Goal: Information Seeking & Learning: Learn about a topic

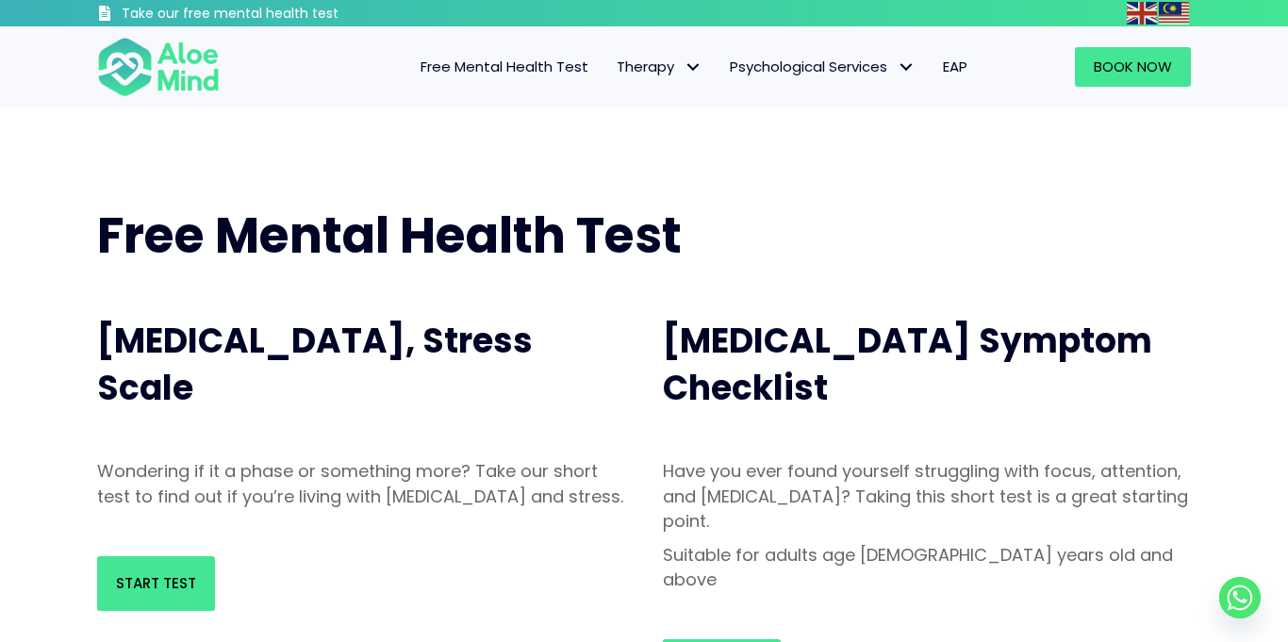
click at [356, 241] on span "Free Mental Health Test" at bounding box center [389, 235] width 584 height 69
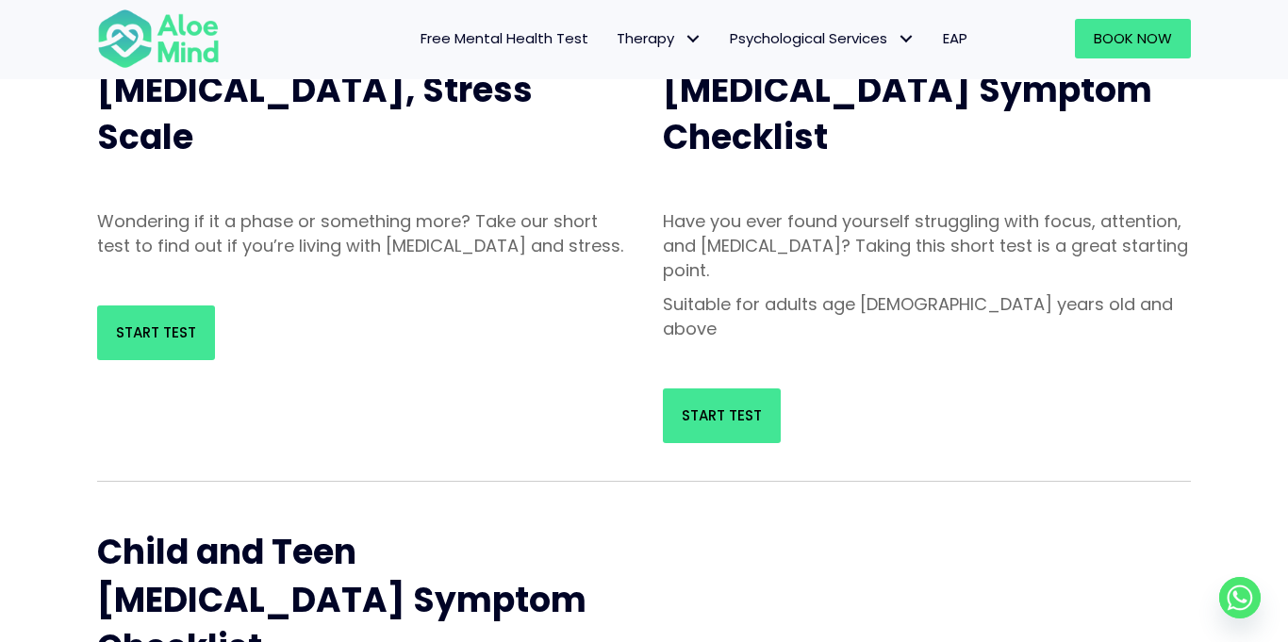
scroll to position [253, 0]
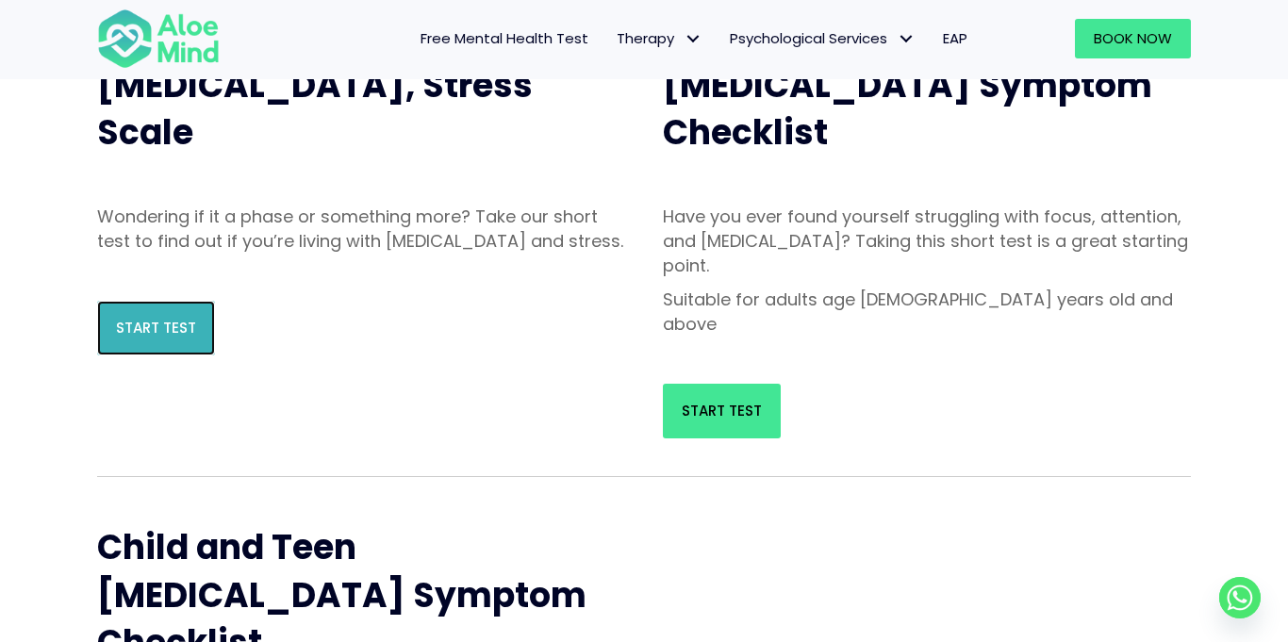
click at [134, 337] on span "Start Test" at bounding box center [156, 328] width 80 height 20
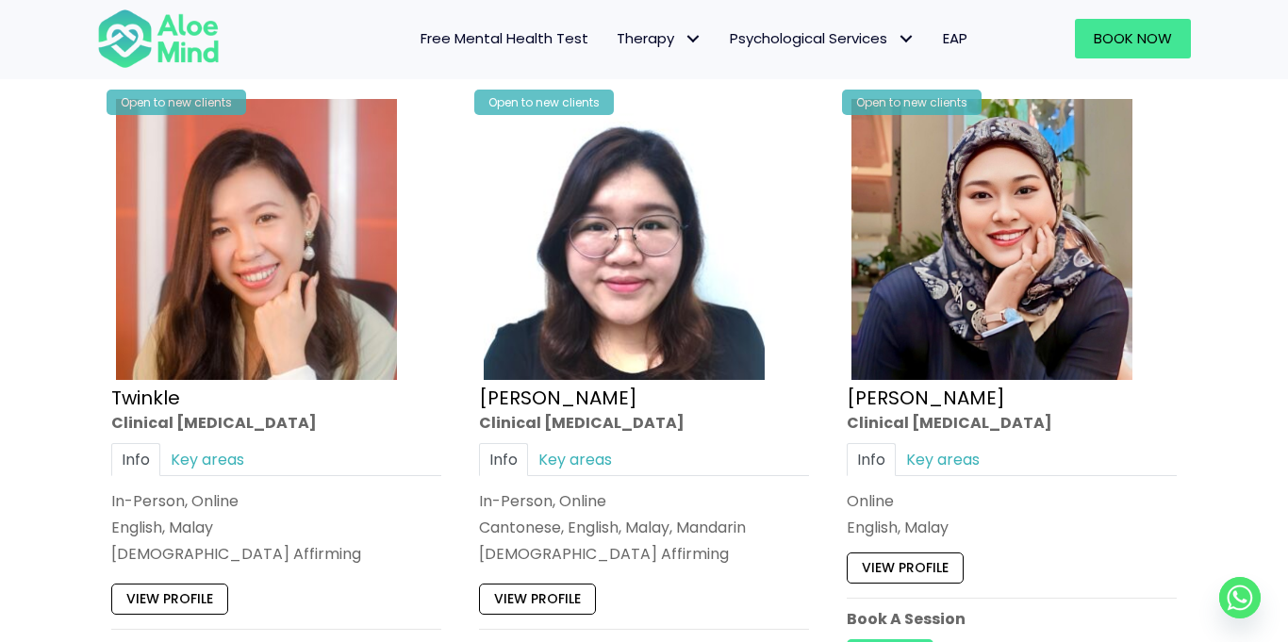
scroll to position [5163, 0]
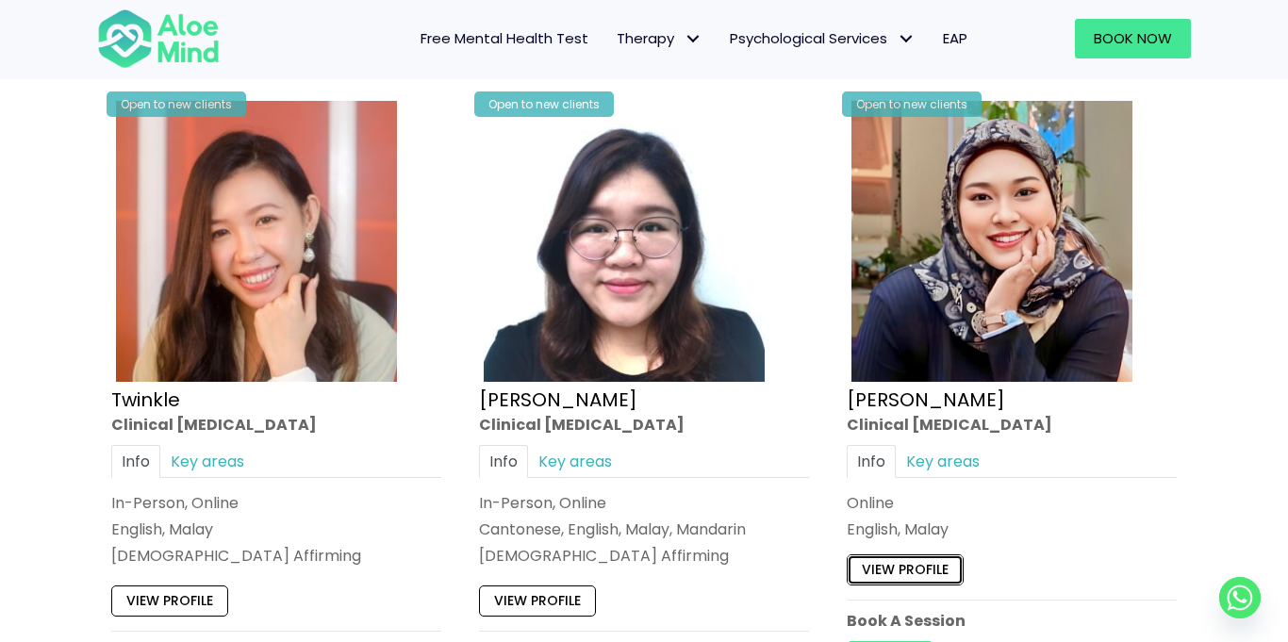
click at [856, 555] on link "View profile" at bounding box center [905, 569] width 117 height 30
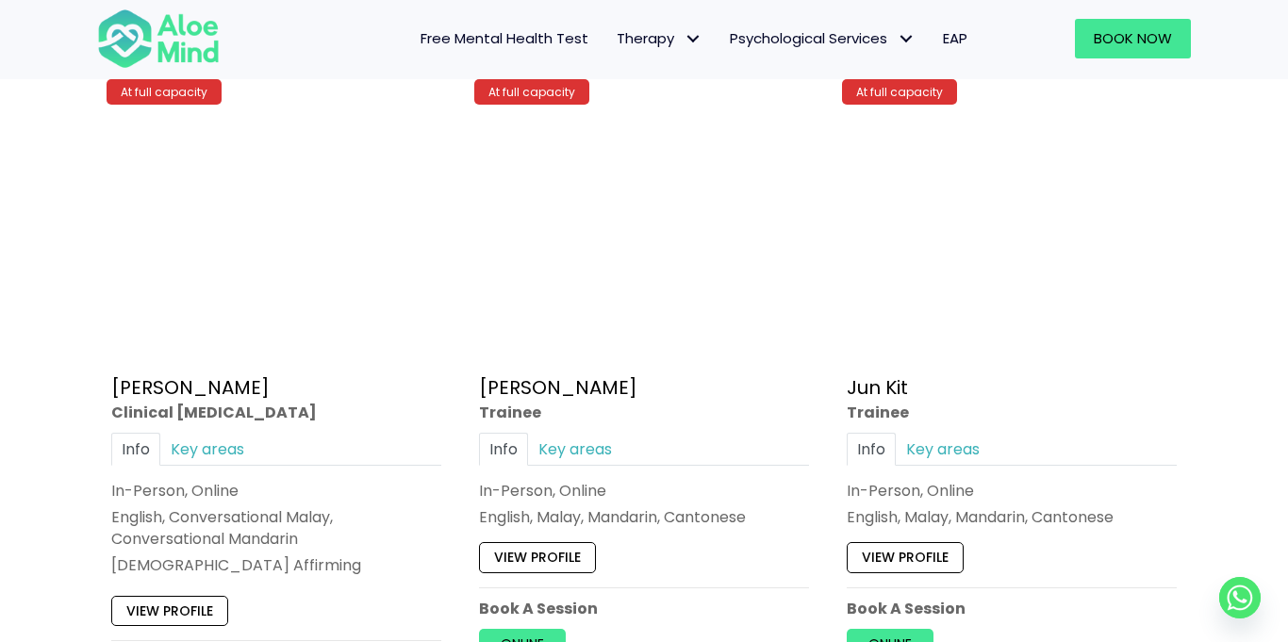
scroll to position [6594, 0]
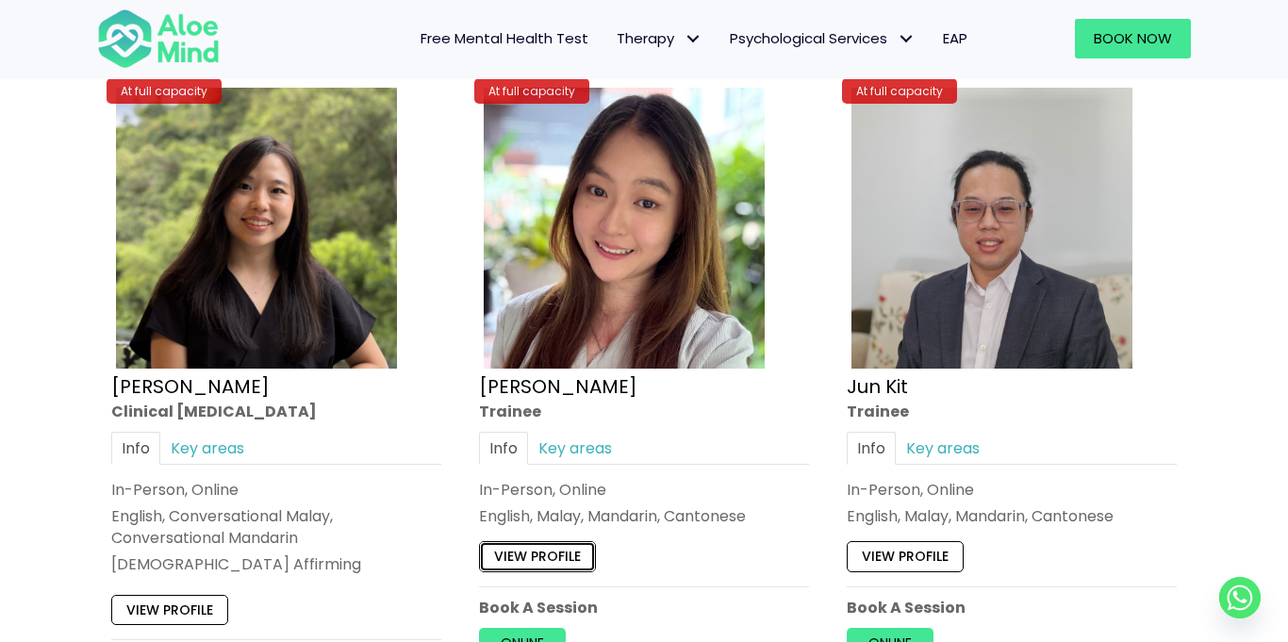
click at [516, 566] on link "View profile" at bounding box center [537, 557] width 117 height 30
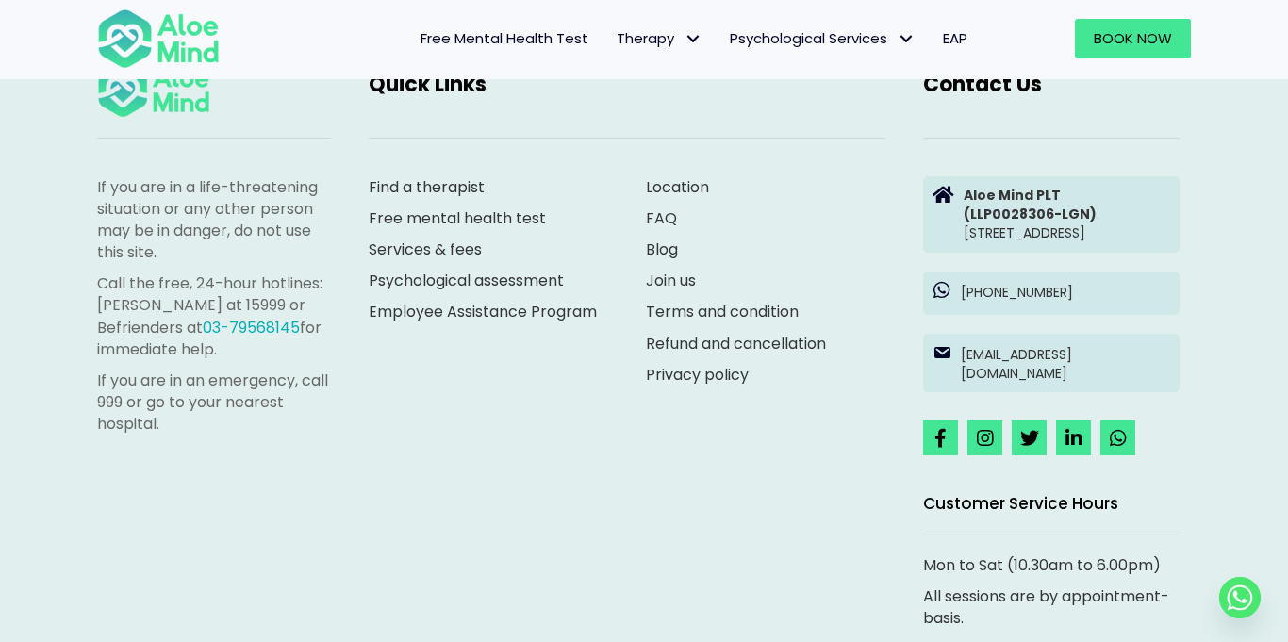
scroll to position [9014, 0]
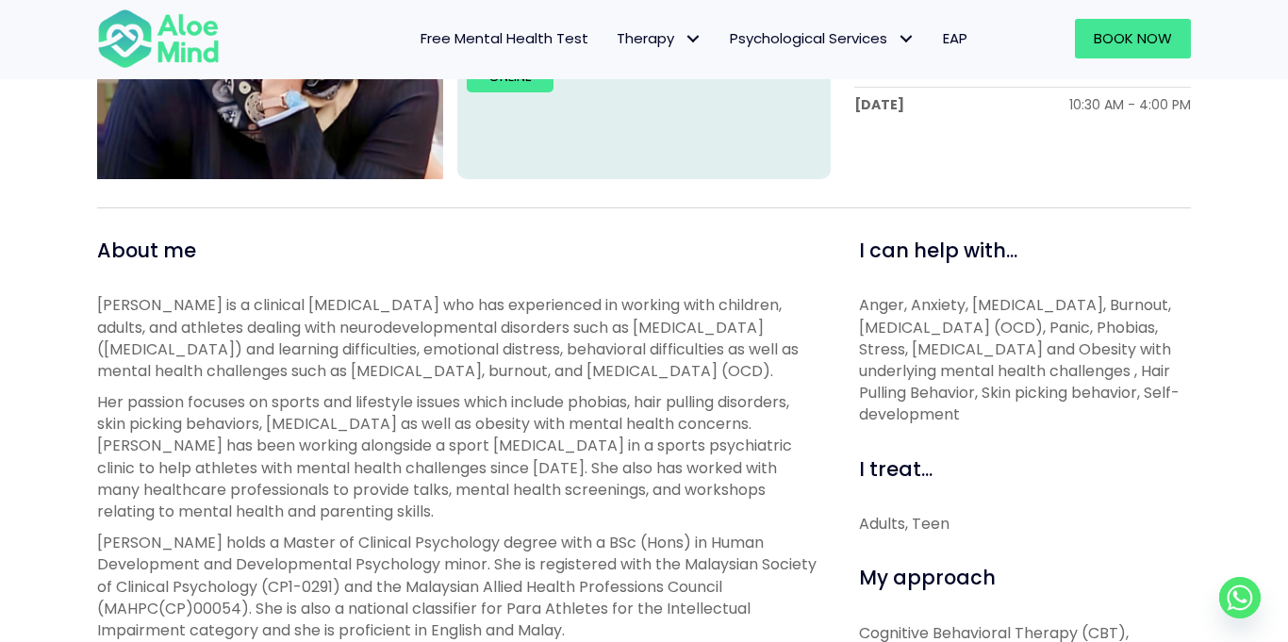
scroll to position [519, 0]
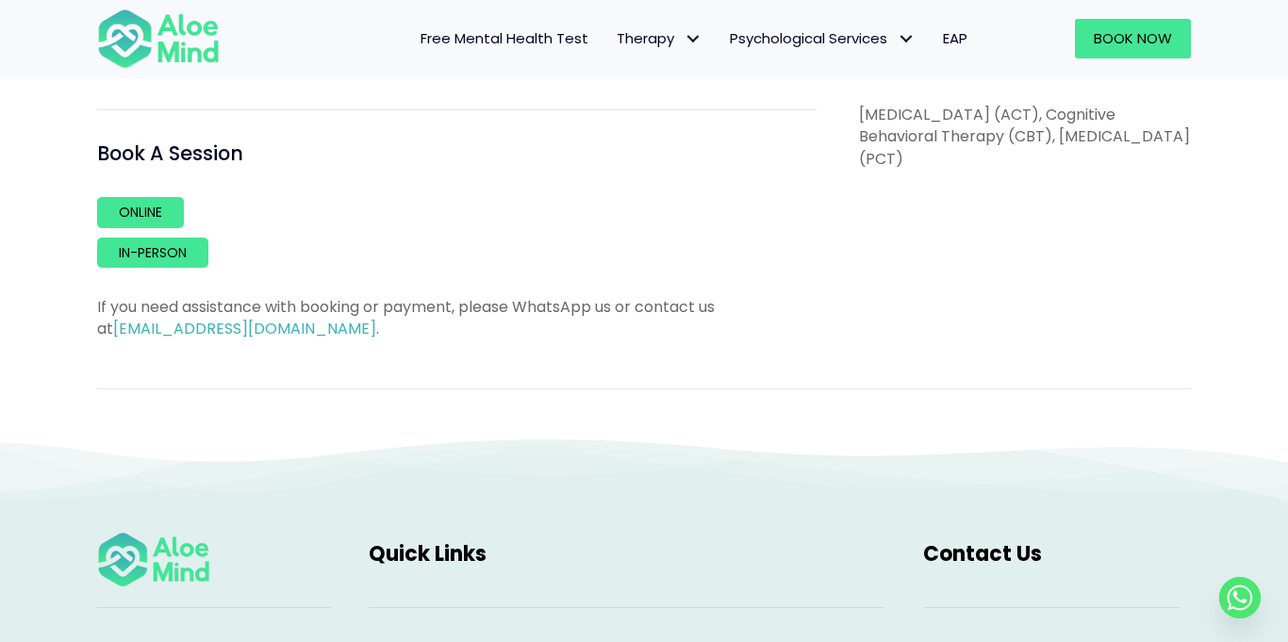
scroll to position [1095, 0]
